Goal: Task Accomplishment & Management: Use online tool/utility

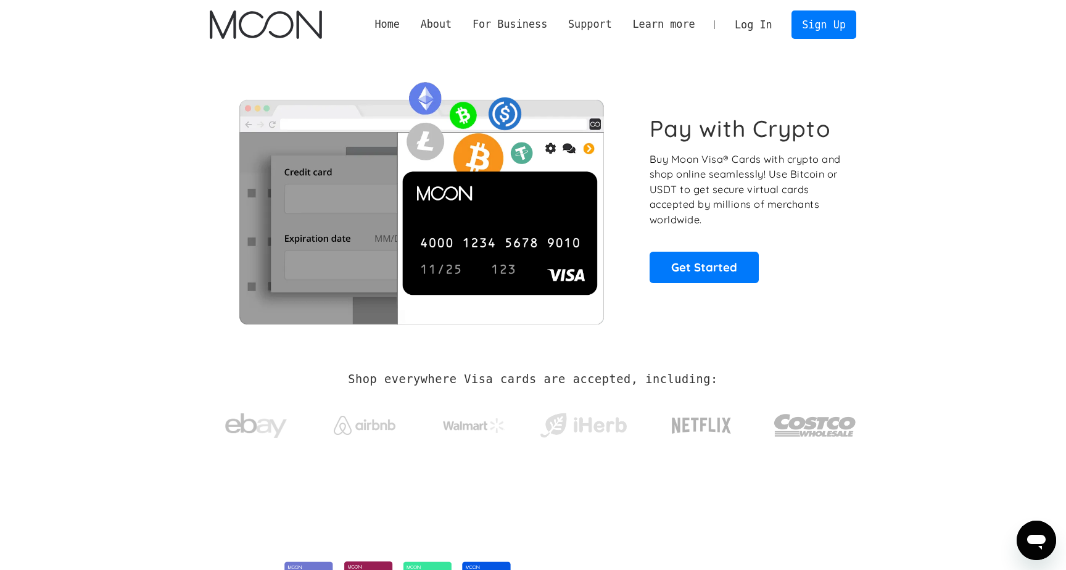
click at [765, 22] on link "Log In" at bounding box center [753, 24] width 58 height 27
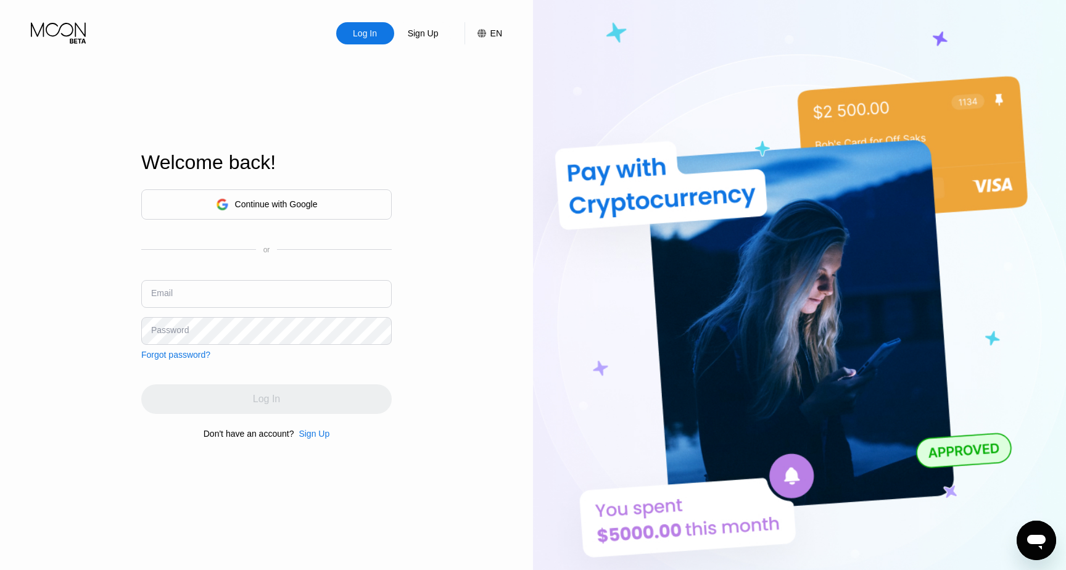
type input "[EMAIL_ADDRESS][DOMAIN_NAME]"
click at [631, 217] on img at bounding box center [799, 313] width 533 height 627
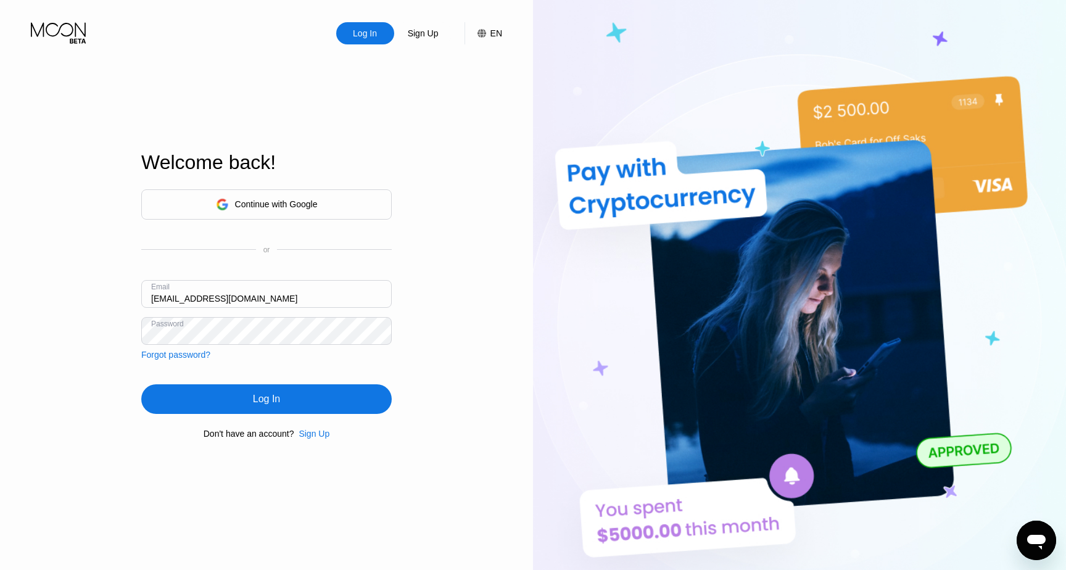
click at [297, 399] on div "Log In" at bounding box center [266, 399] width 251 height 30
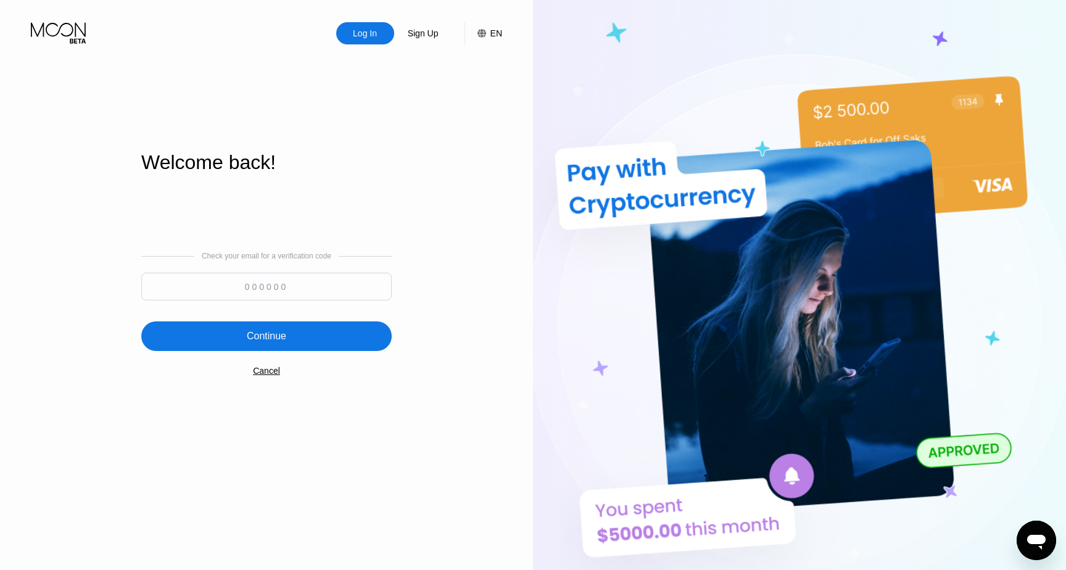
click at [371, 282] on input at bounding box center [266, 287] width 251 height 28
paste input "588574"
type input "588574"
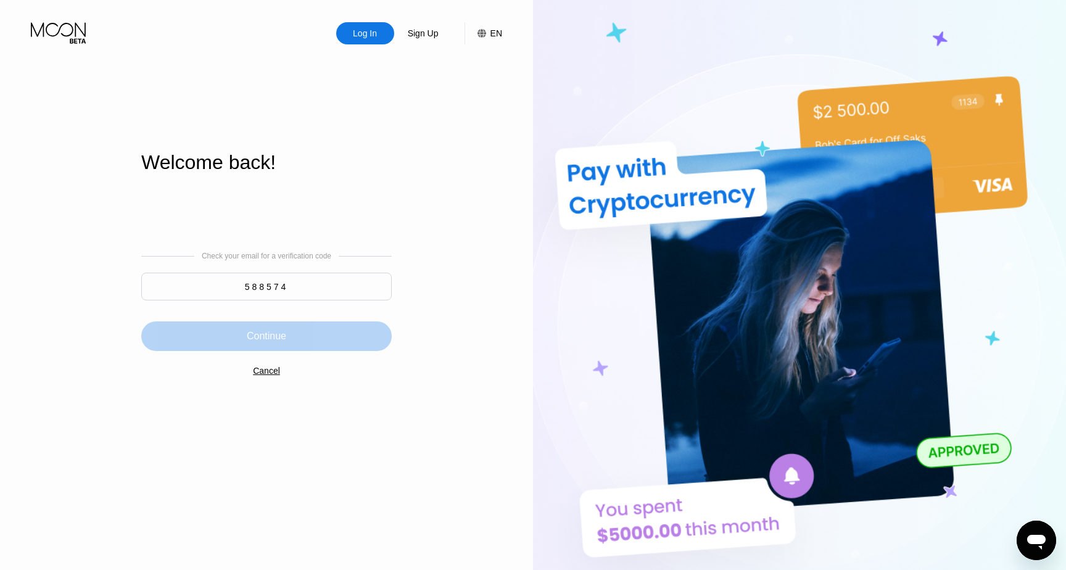
click at [333, 346] on div "Continue" at bounding box center [266, 336] width 251 height 30
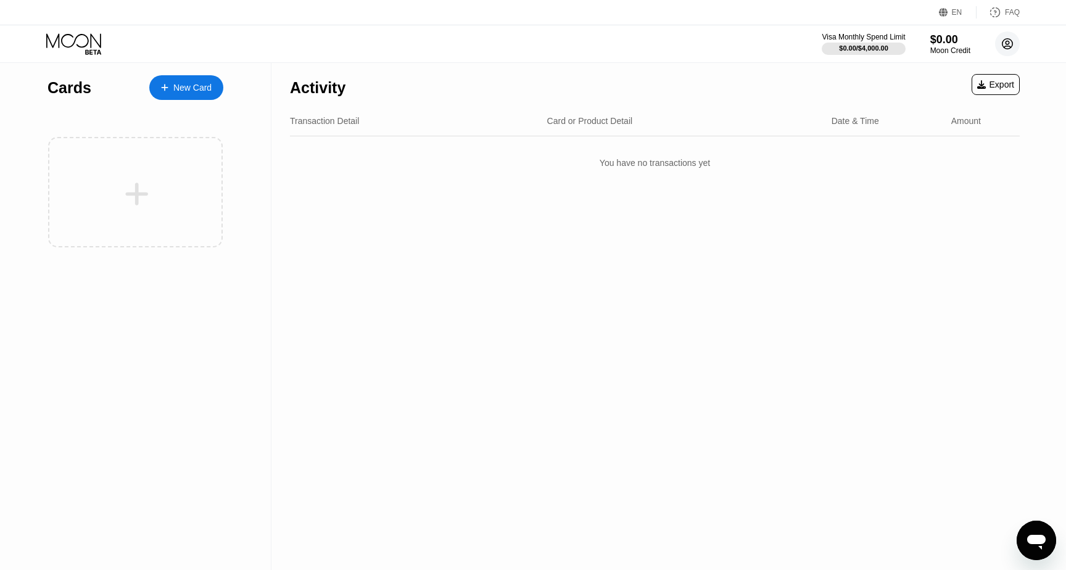
click at [1006, 49] on circle at bounding box center [1007, 43] width 25 height 25
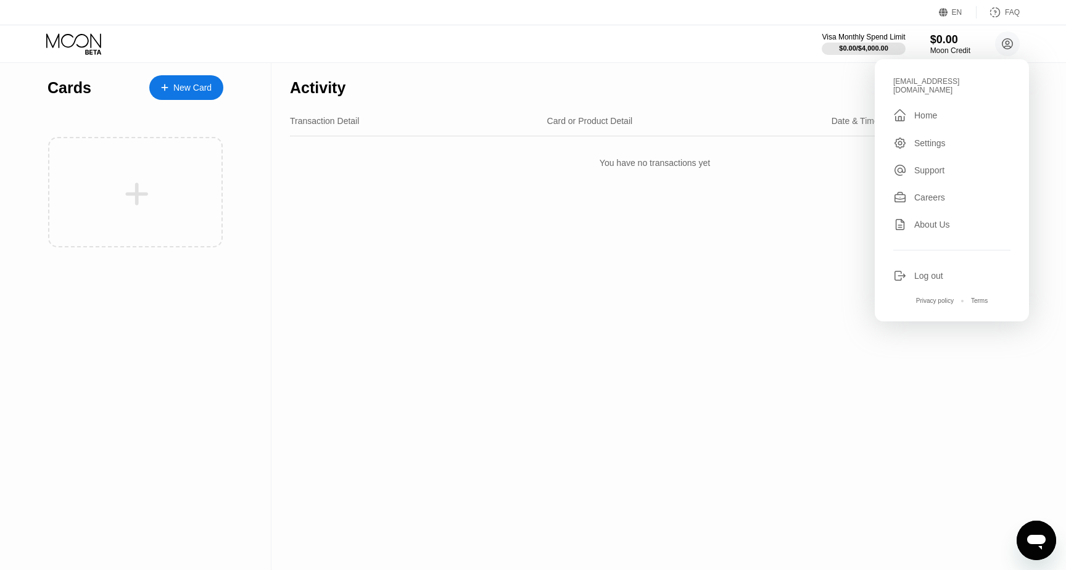
click at [965, 136] on div "Settings" at bounding box center [951, 143] width 117 height 14
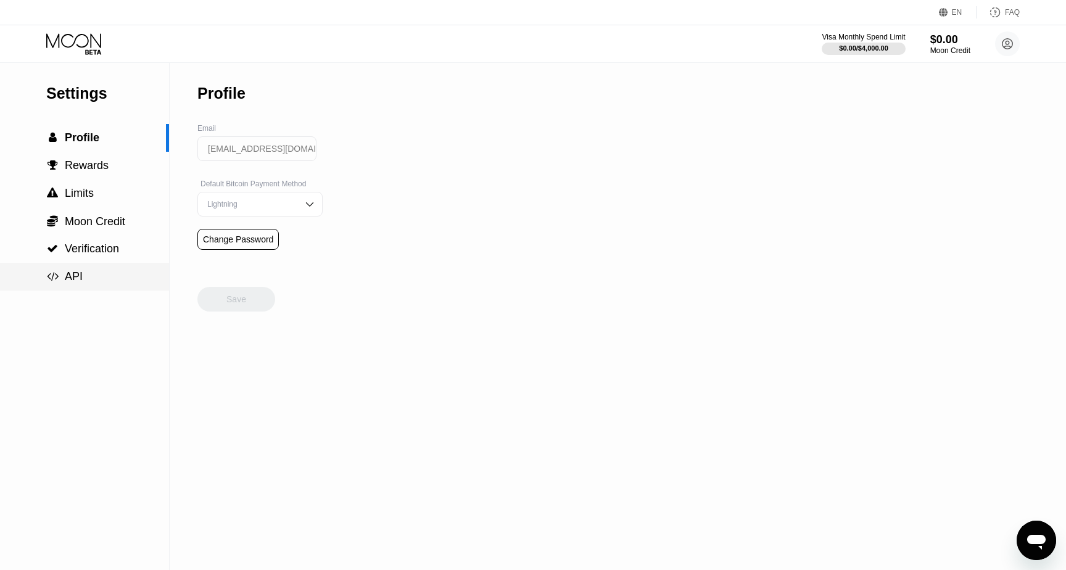
click at [60, 277] on div " API" at bounding box center [64, 276] width 36 height 13
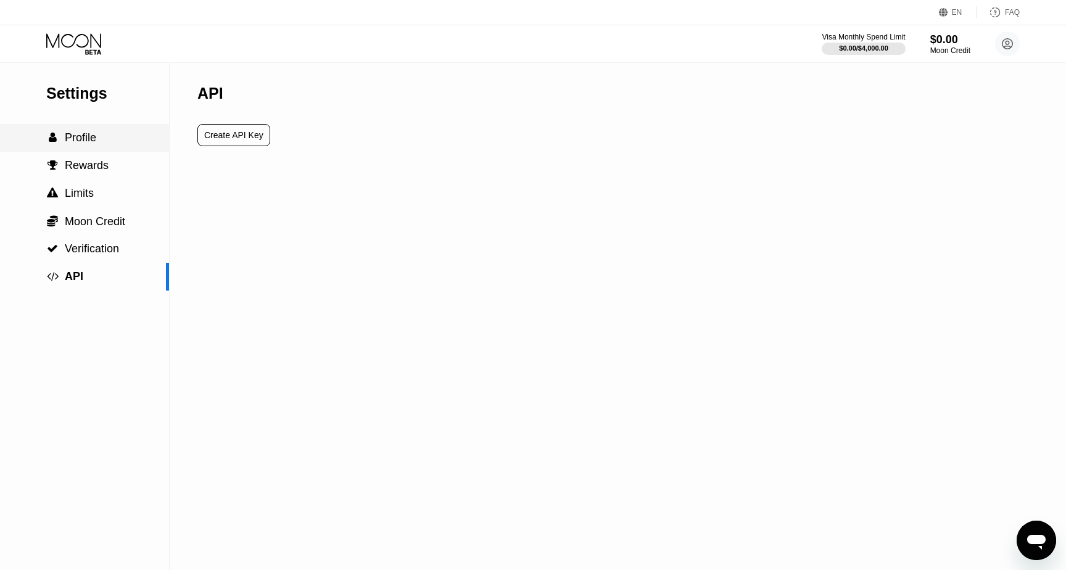
click at [112, 143] on div " Profile" at bounding box center [84, 137] width 169 height 13
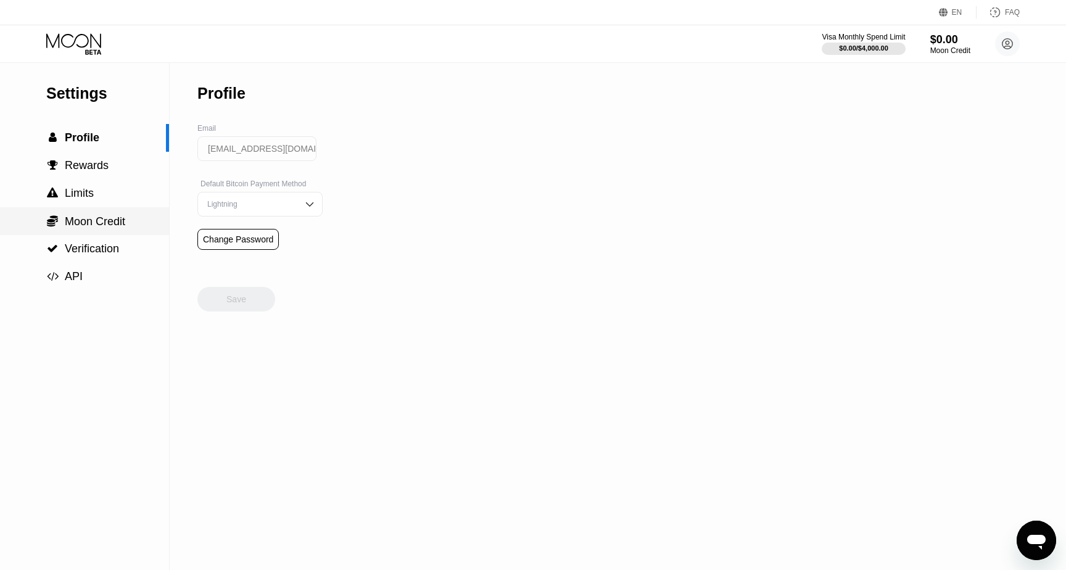
click at [124, 226] on span "Moon Credit" at bounding box center [95, 221] width 60 height 12
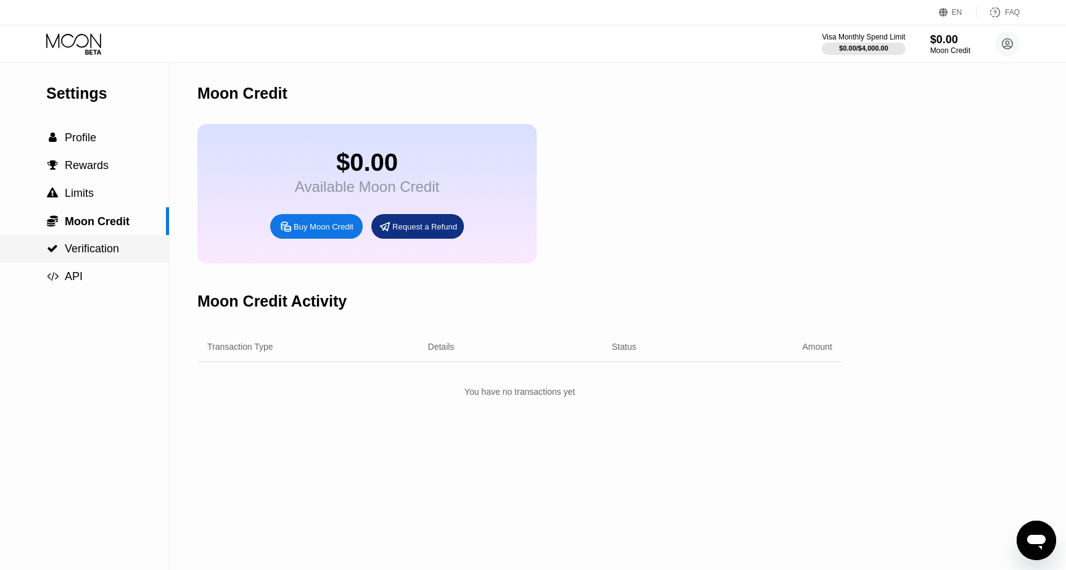
click at [98, 251] on span "Verification" at bounding box center [92, 248] width 54 height 12
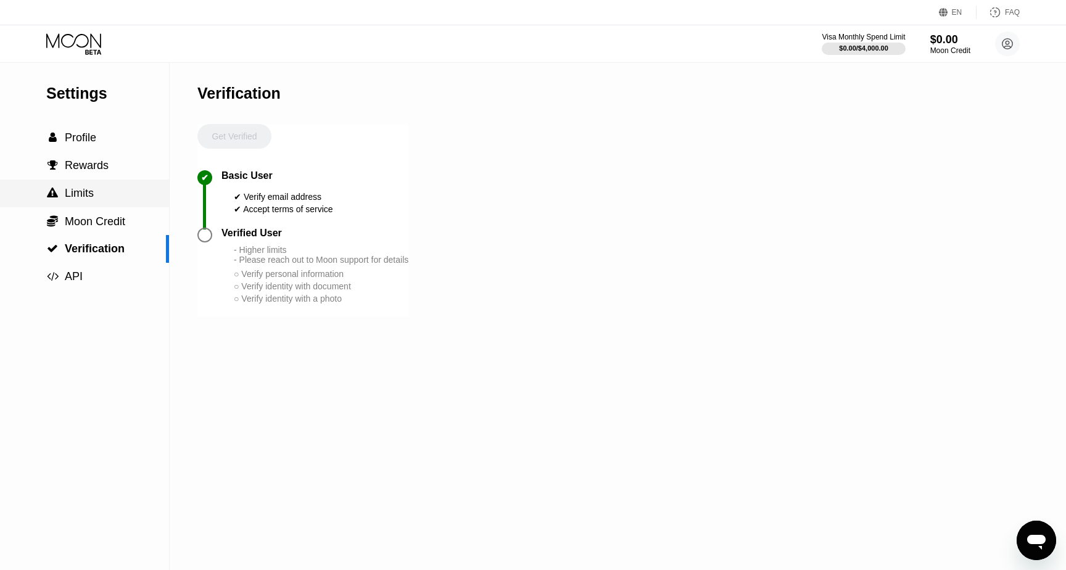
click at [131, 205] on div " Limits" at bounding box center [84, 194] width 169 height 28
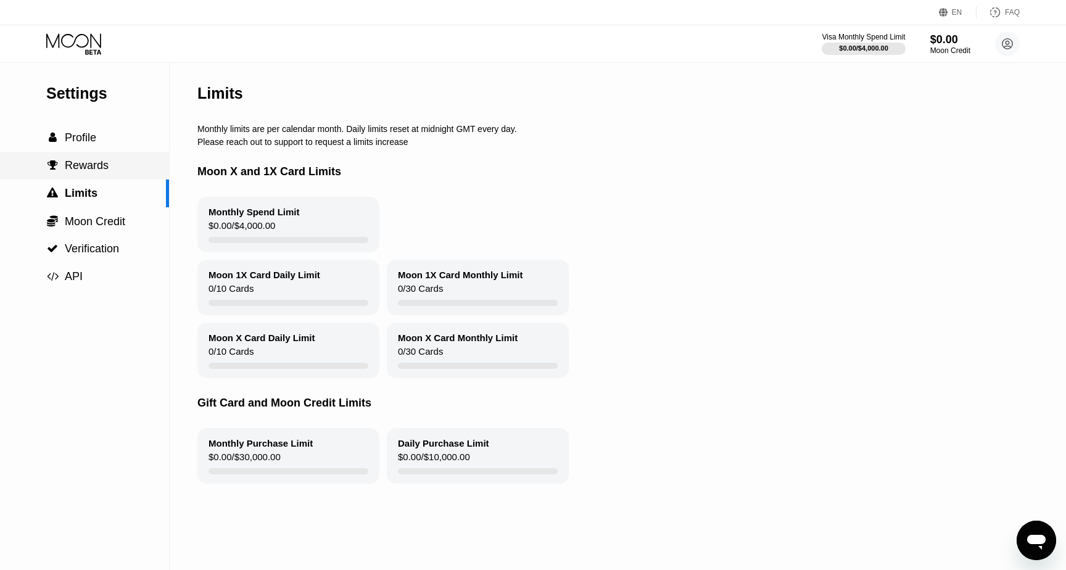
click at [133, 169] on div " Rewards" at bounding box center [84, 165] width 169 height 13
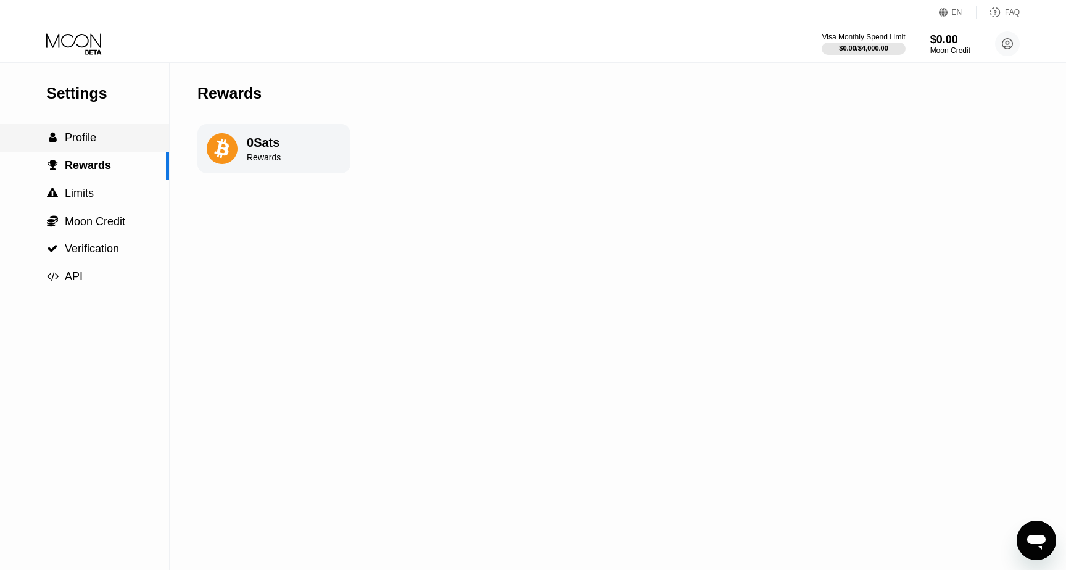
click at [133, 137] on div " Profile" at bounding box center [84, 137] width 169 height 13
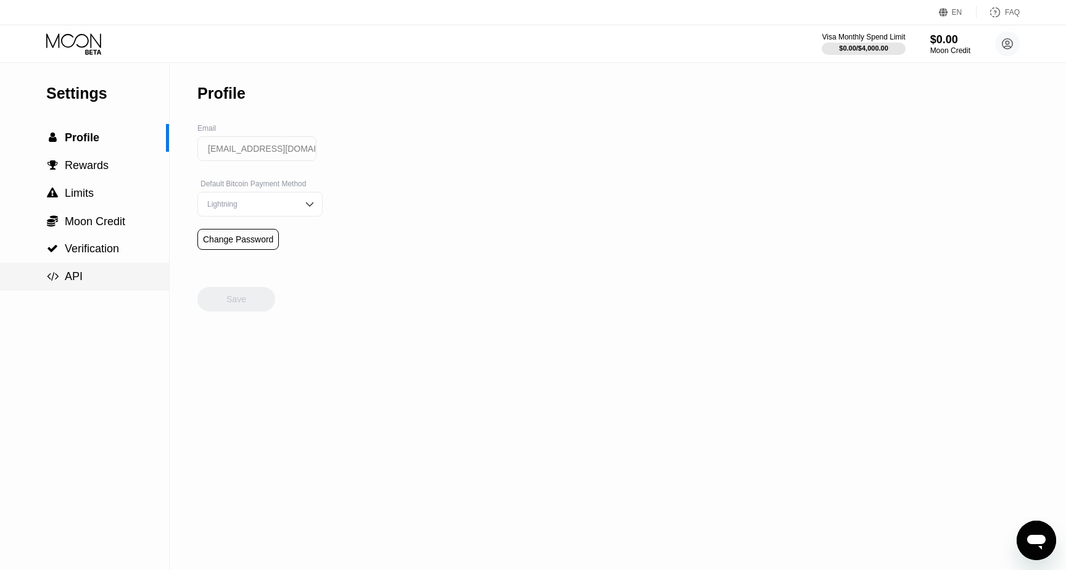
click at [122, 276] on div " API" at bounding box center [84, 276] width 169 height 13
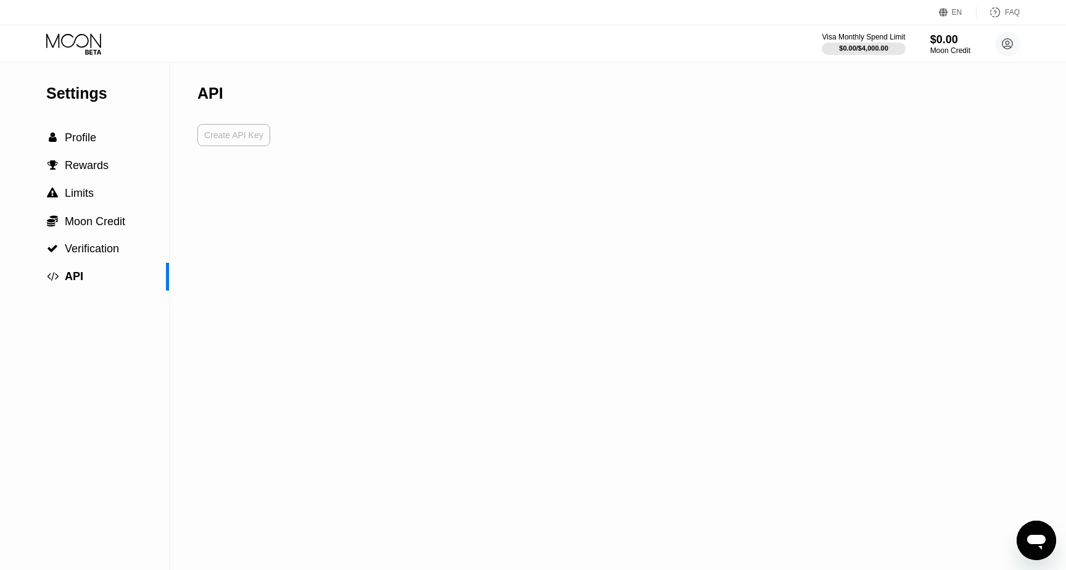
click at [240, 144] on div "Create API Key" at bounding box center [233, 135] width 73 height 22
click at [246, 150] on input "0e078bb8f032d1d5139c" at bounding box center [256, 148] width 119 height 25
click at [251, 146] on input "0e078bb8f032d1d5139c" at bounding box center [256, 148] width 119 height 25
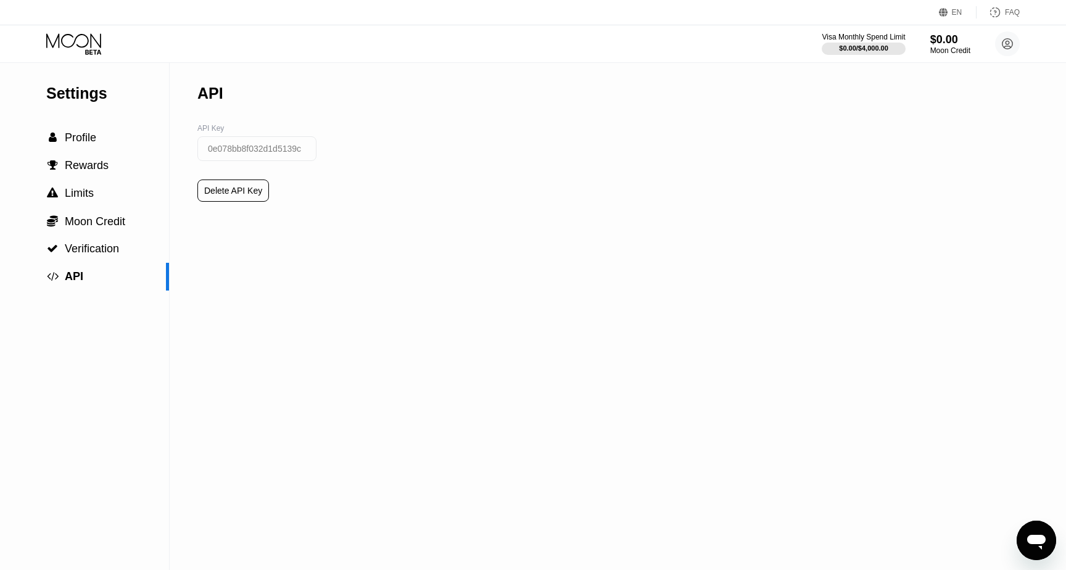
click at [251, 146] on input "0e078bb8f032d1d5139c" at bounding box center [256, 148] width 119 height 25
click at [267, 149] on input "0e078bb8f032d1d5139c" at bounding box center [256, 148] width 119 height 25
